Goal: Task Accomplishment & Management: Use online tool/utility

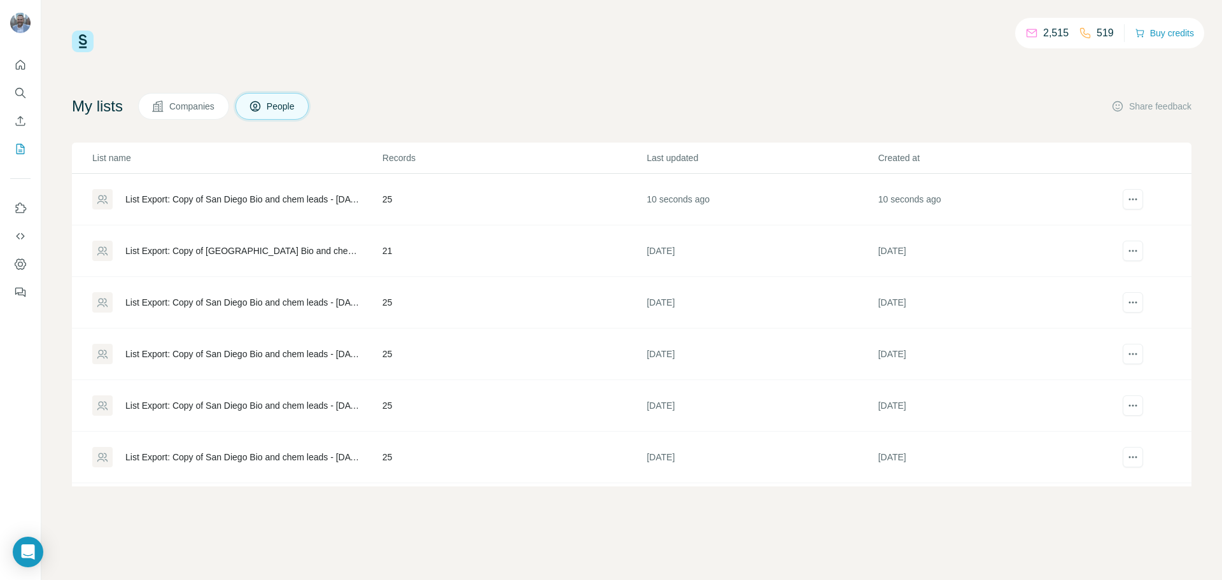
click at [263, 199] on div "List Export: Copy of San Diego Bio and chem leads - [DATE] - [DATE] 19:51" at bounding box center [242, 199] width 235 height 13
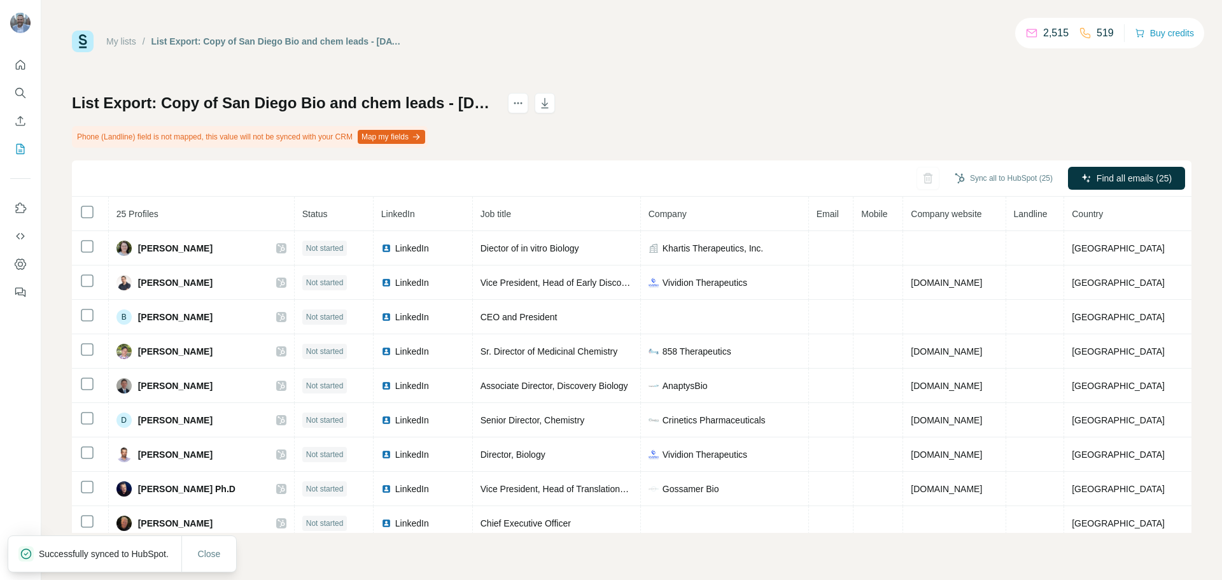
click at [790, 115] on div "List Export: Copy of San Diego Bio and chem leads - [DATE] - [DATE] 19:51 Phone…" at bounding box center [631, 313] width 1119 height 440
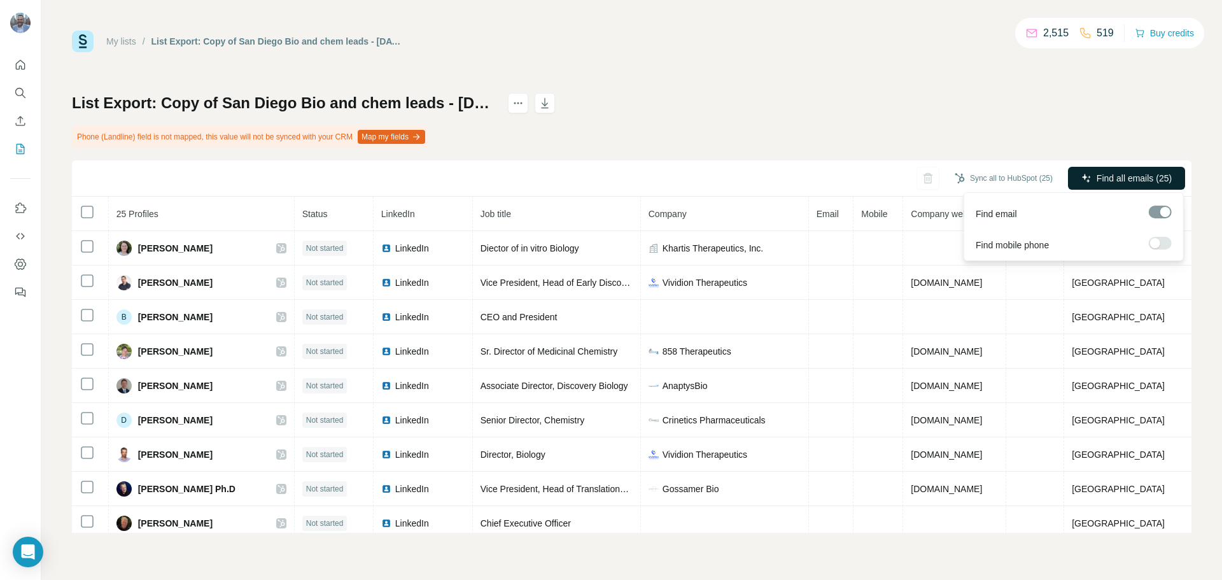
click at [1106, 174] on span "Find all emails (25)" at bounding box center [1133, 178] width 75 height 13
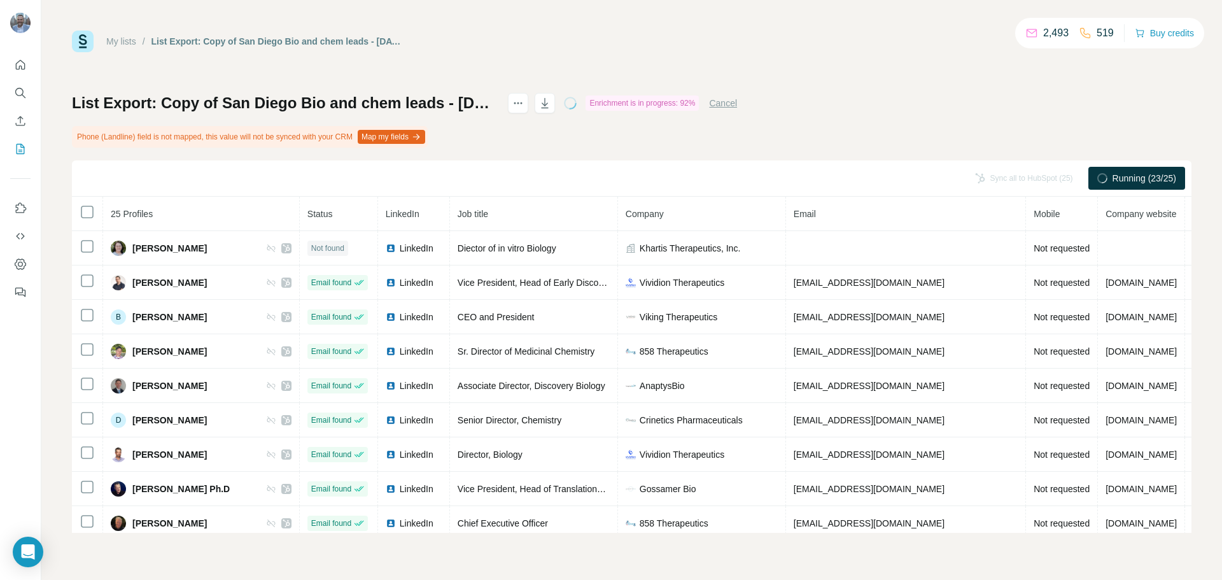
click at [931, 106] on div "List Export: Copy of [GEOGRAPHIC_DATA] Bio and chem leads - [DATE] - [DATE] 19:…" at bounding box center [631, 313] width 1119 height 440
click at [548, 103] on icon "button" at bounding box center [545, 104] width 6 height 4
click at [868, 93] on div "List Export: Copy of San Diego Bio and chem leads - [DATE] - [DATE] 19:51 Enric…" at bounding box center [631, 313] width 1119 height 440
click at [627, 48] on div "My lists / List Export: Copy of San Diego Bio and chem leads - [DATE] - [DATE] …" at bounding box center [631, 42] width 1119 height 22
click at [630, 46] on div "My lists / List Export: Copy of San Diego Bio and chem leads - [DATE] - [DATE] …" at bounding box center [631, 42] width 1119 height 22
